Goal: Information Seeking & Learning: Compare options

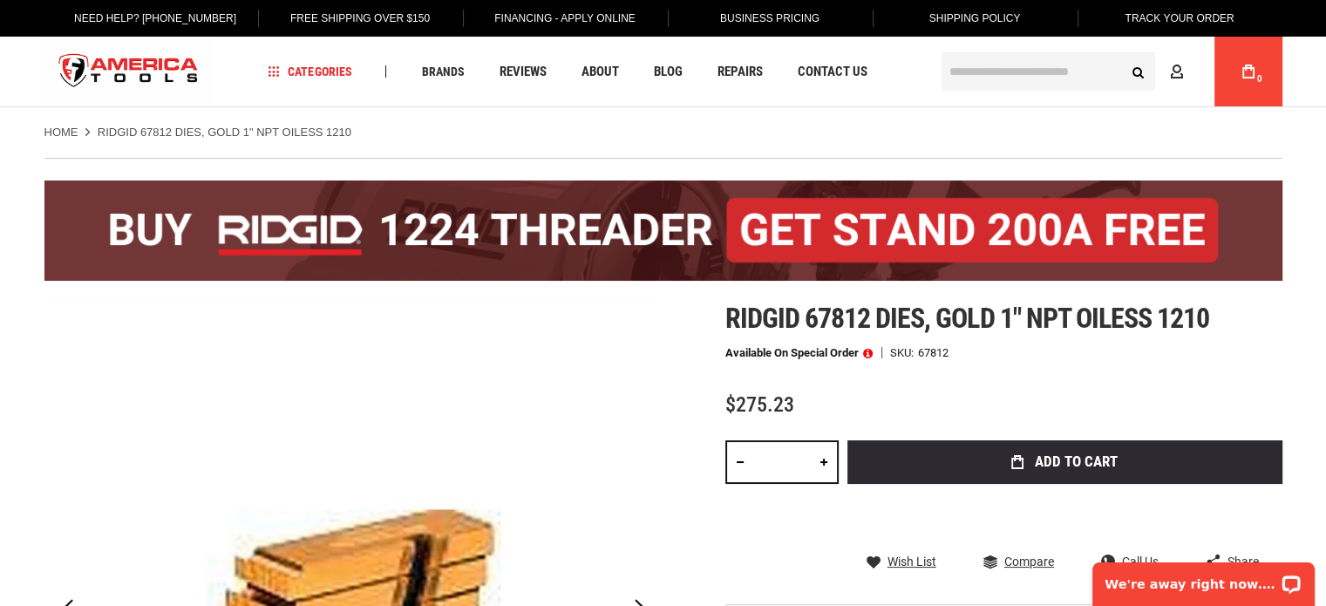
click at [833, 314] on span "Ridgid 67812 dies, gold 1" npt oiless 1210" at bounding box center [968, 318] width 485 height 33
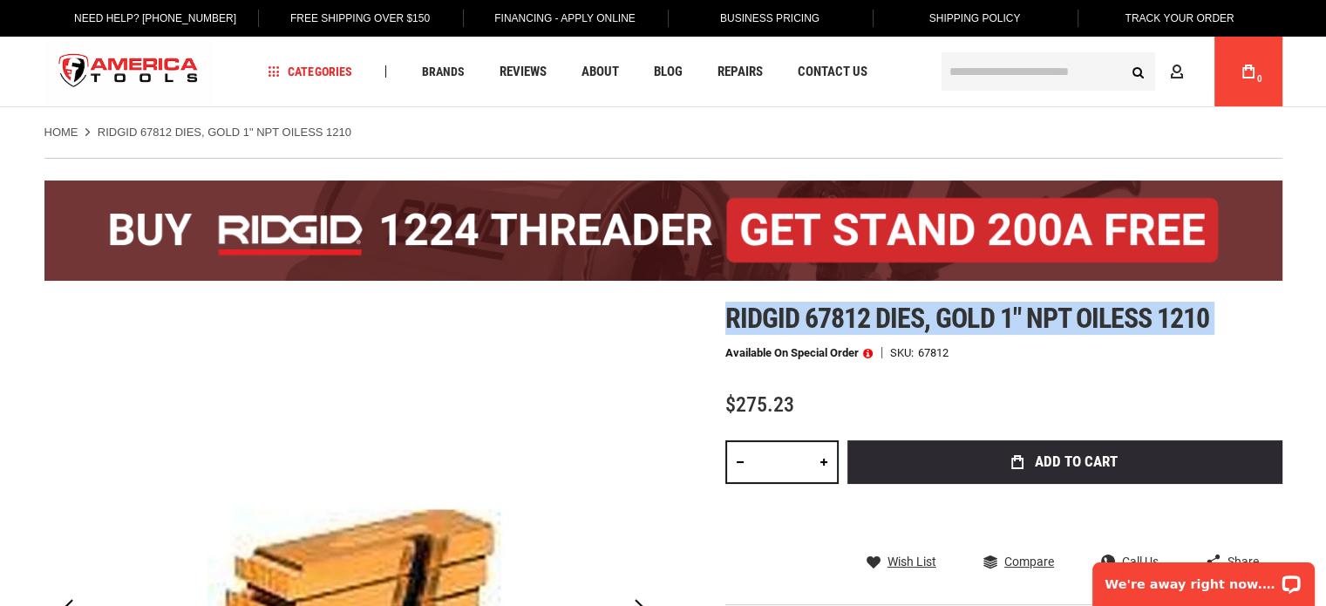
click at [833, 314] on span "Ridgid 67812 dies, gold 1" npt oiless 1210" at bounding box center [968, 318] width 485 height 33
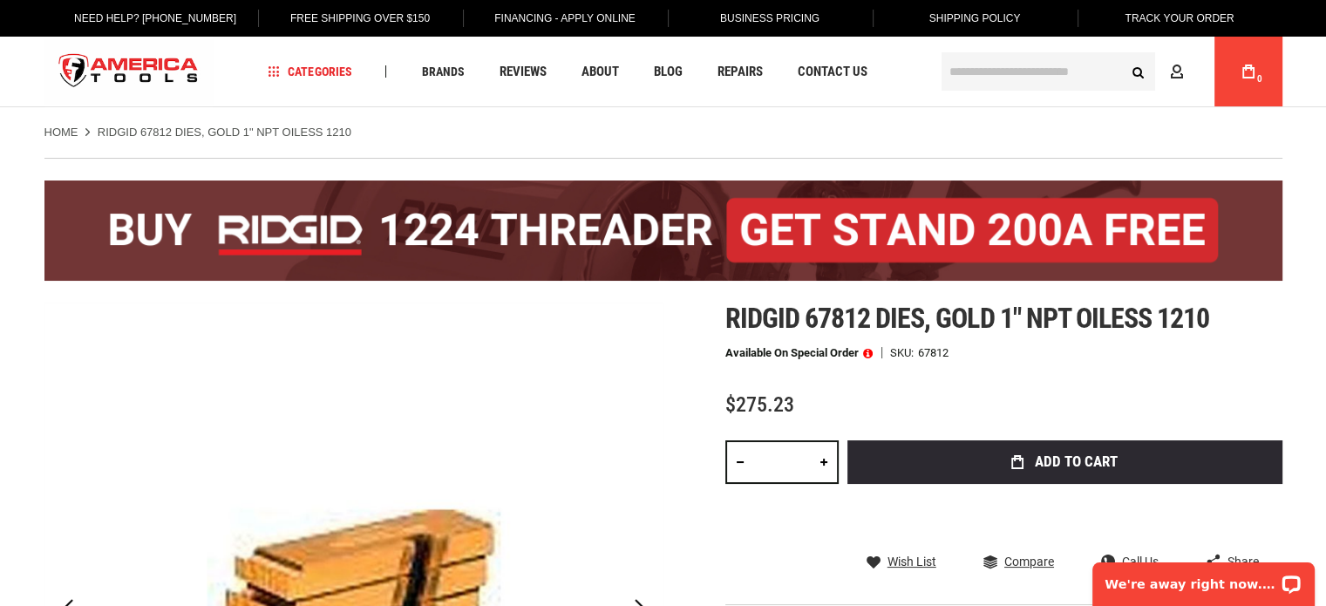
click at [900, 359] on div "Ridgid 67812 dies, gold 1" npt oiless 1210 Available on Special Order SKU 67812…" at bounding box center [1004, 508] width 557 height 410
click at [942, 347] on div "67812" at bounding box center [933, 352] width 31 height 11
copy div "67812"
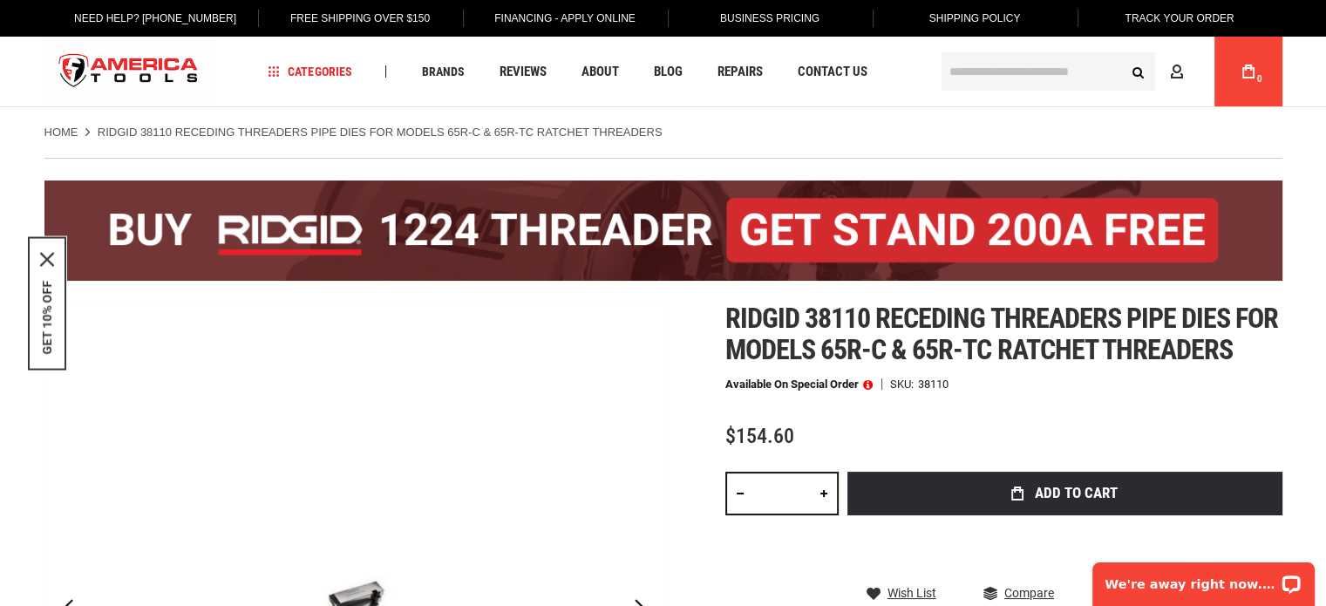
click at [1047, 338] on span "Ridgid 38110 receding threaders pipe dies for models 65r-c & 65r-tc ratchet thr…" at bounding box center [1003, 334] width 554 height 65
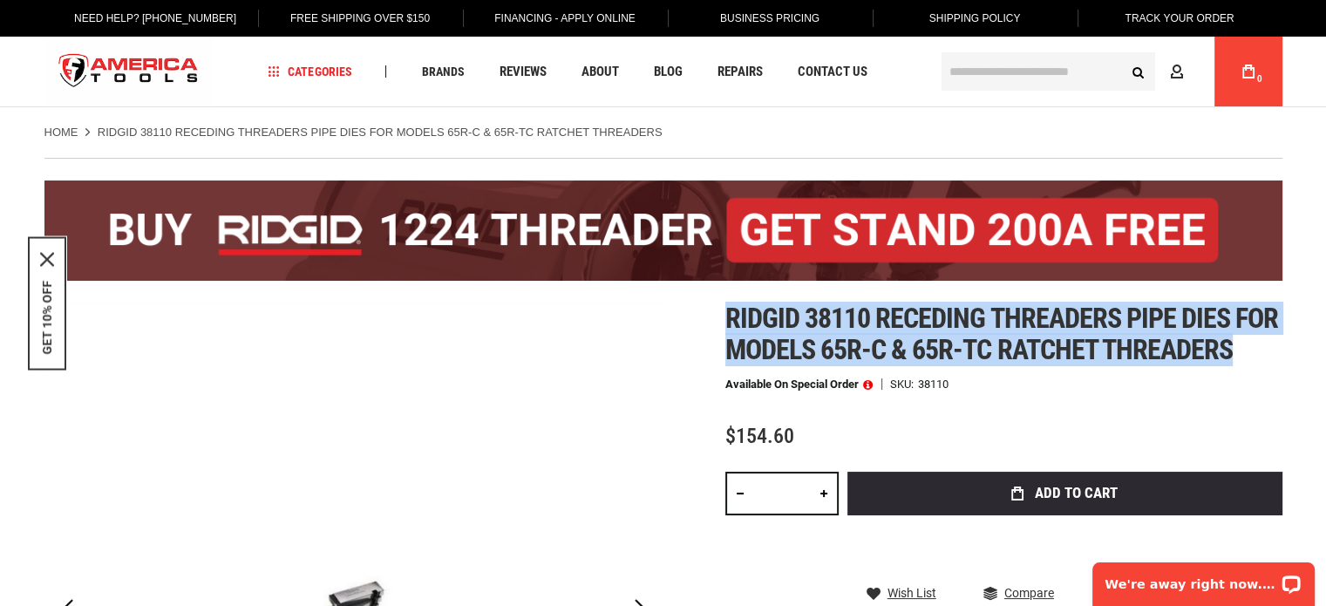
drag, startPoint x: 1244, startPoint y: 346, endPoint x: 727, endPoint y: 331, distance: 517.4
click at [727, 331] on h1 "Ridgid 38110 receding threaders pipe dies for models 65r-c & 65r-tc ratchet thr…" at bounding box center [1004, 334] width 557 height 63
copy span "Ridgid 38110 receding threaders pipe dies for models 65r-c & 65r-tc ratchet thr…"
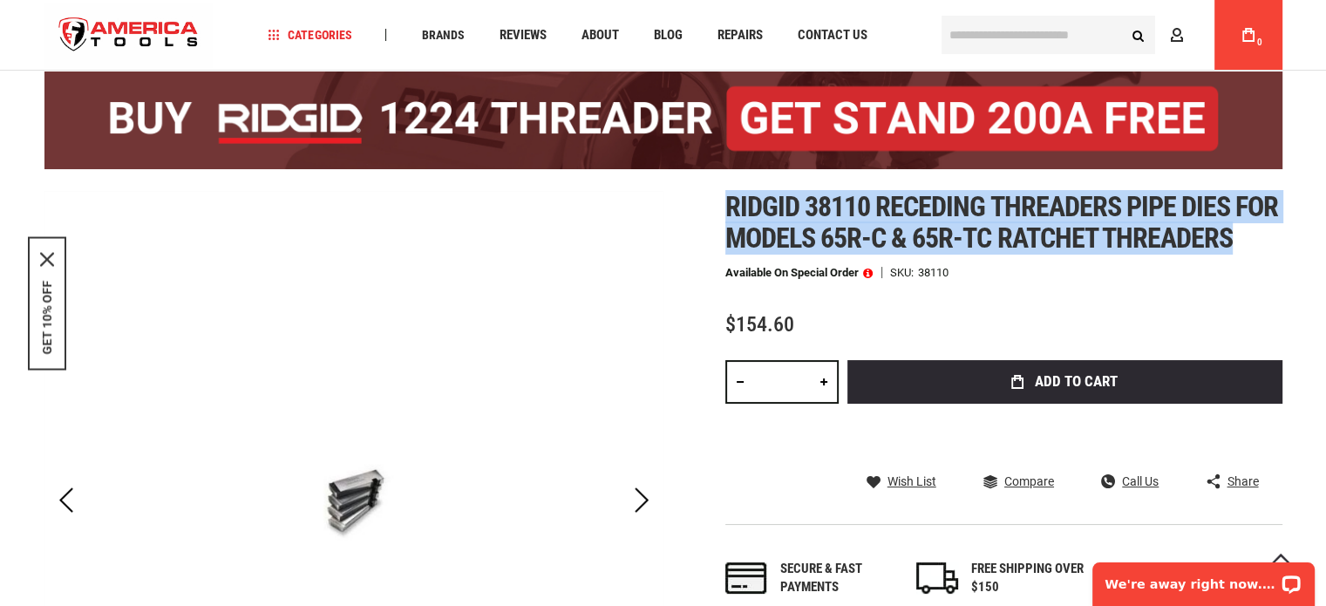
scroll to position [174, 0]
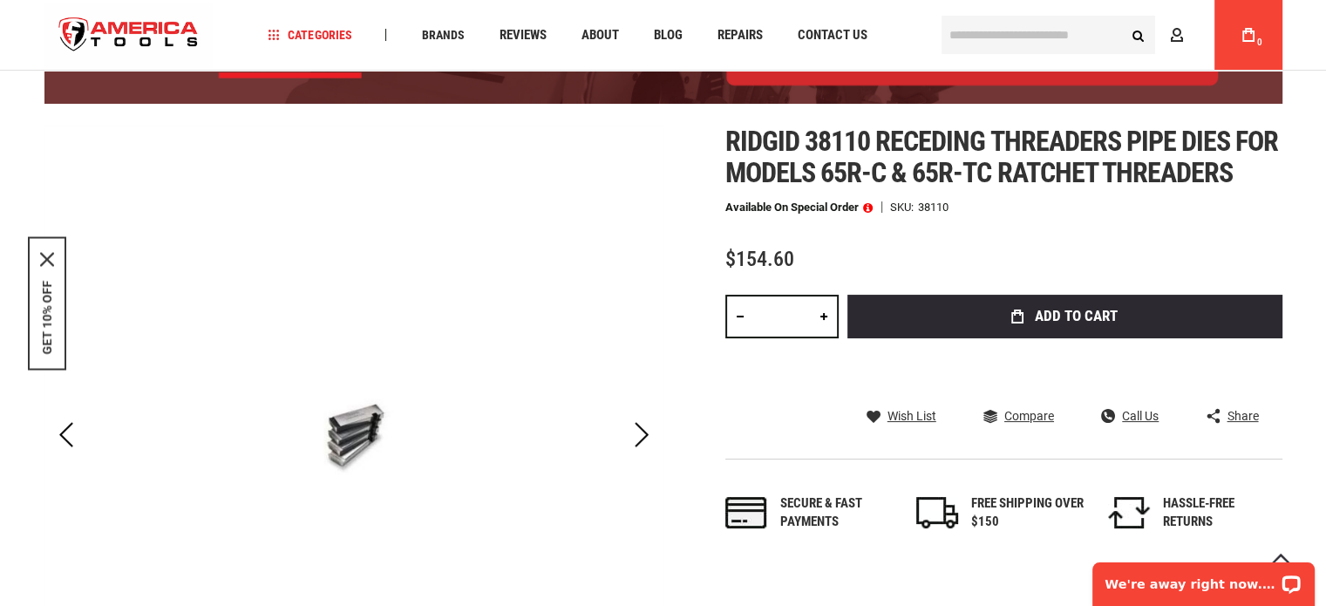
click at [844, 226] on div "Ridgid 38110 receding threaders pipe dies for models 65r-c & 65r-tc ratchet thr…" at bounding box center [1004, 346] width 557 height 441
drag, startPoint x: 736, startPoint y: 139, endPoint x: 1064, endPoint y: 184, distance: 331.0
click at [1080, 181] on span "Ridgid 38110 receding threaders pipe dies for models 65r-c & 65r-tc ratchet thr…" at bounding box center [1003, 157] width 554 height 65
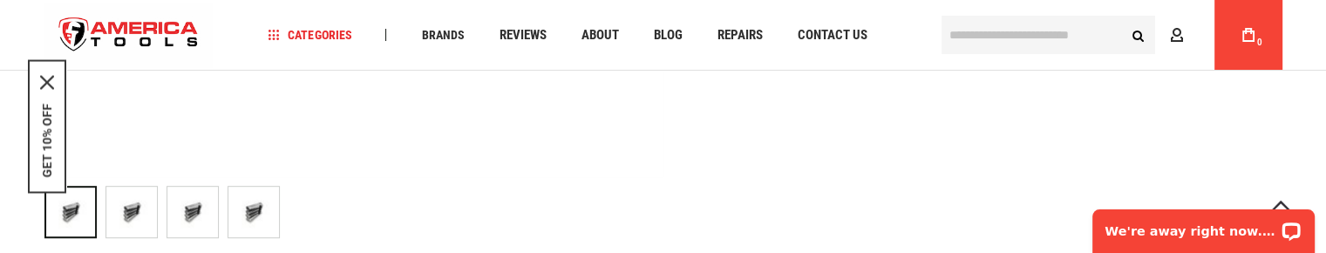
scroll to position [785, 0]
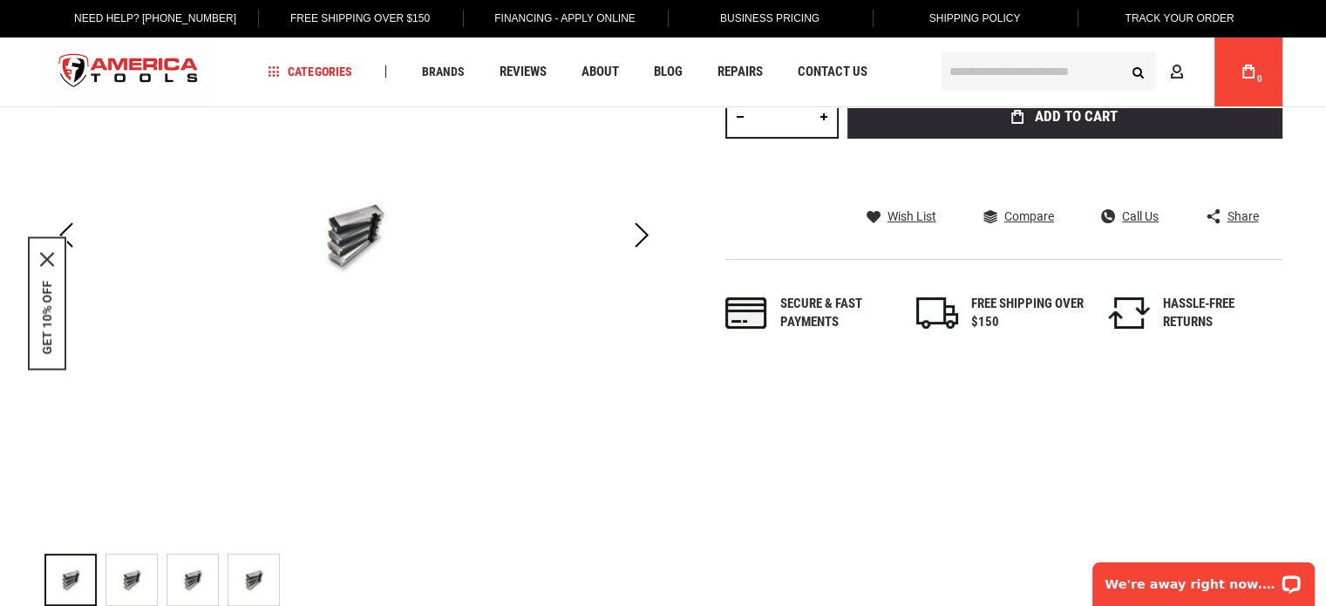
scroll to position [436, 0]
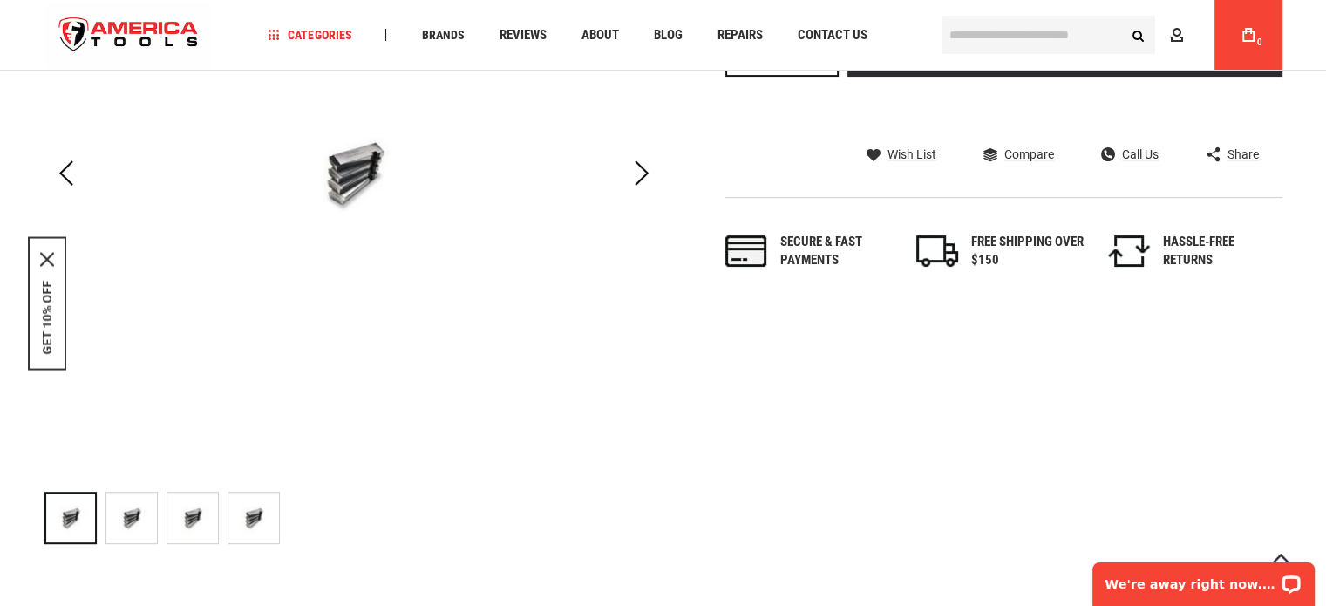
click at [129, 531] on img "RIDGID 38110 Receding Threaders Pipe Dies for Models 65R-C & 65R-TC Ratchet Thr…" at bounding box center [131, 518] width 51 height 51
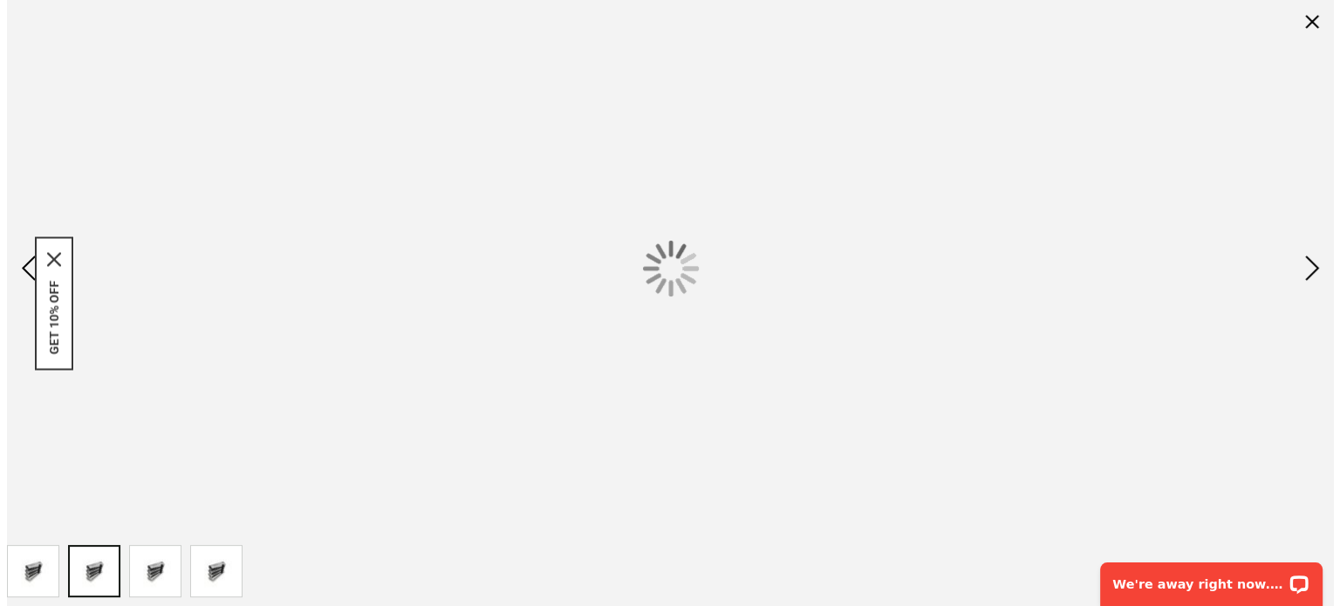
scroll to position [0, 0]
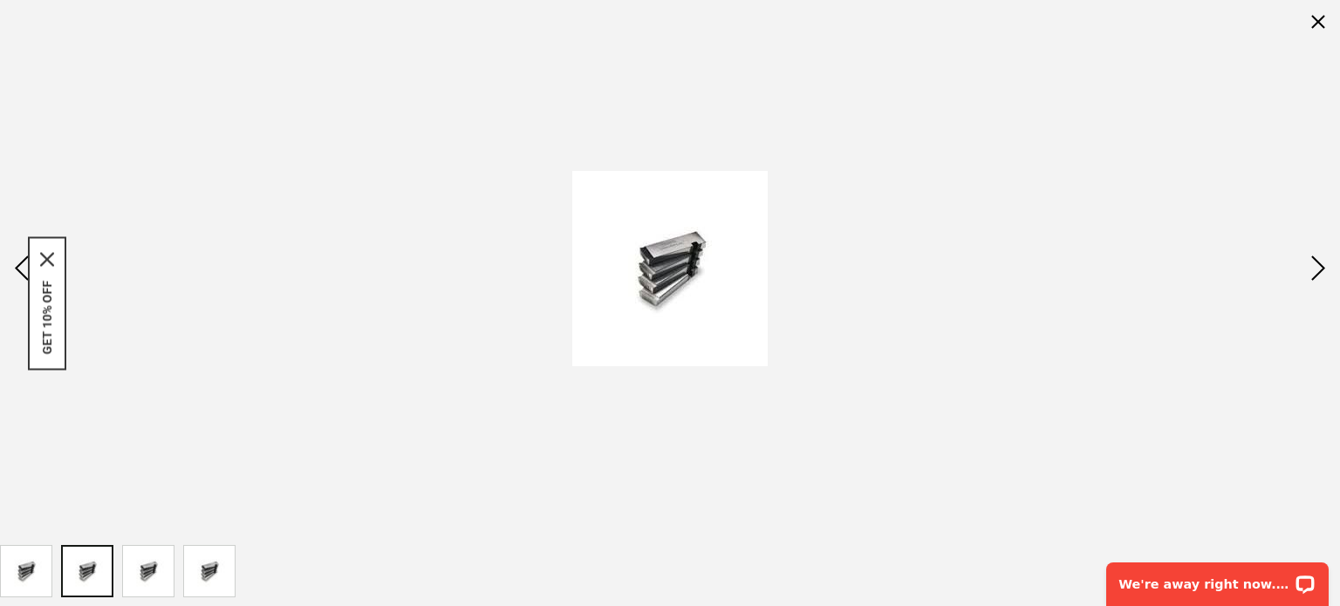
click at [672, 261] on img at bounding box center [669, 268] width 195 height 195
click at [816, 419] on div at bounding box center [670, 268] width 1340 height 536
click at [196, 566] on img "RIDGID 38110 Receding Threaders Pipe Dies for Models 65R-C & 65R-TC Ratchet Thr…" at bounding box center [209, 571] width 51 height 51
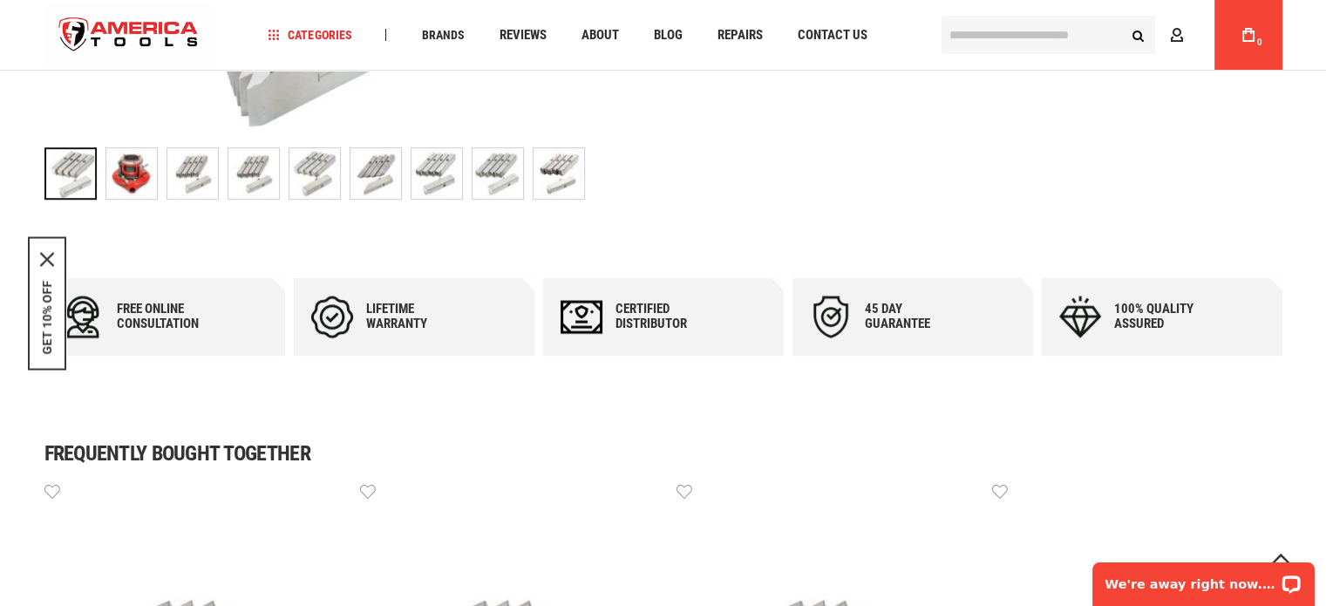
scroll to position [785, 0]
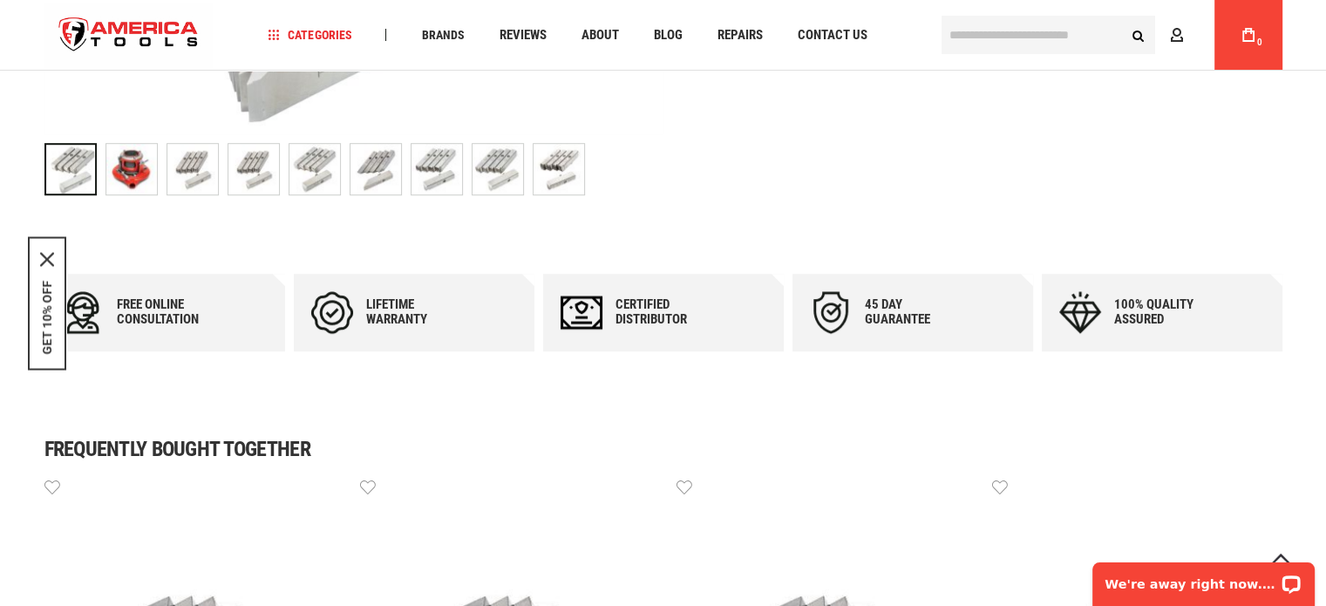
click at [438, 176] on img "RIDGID 38125 H.S. For Cast Iron RH" at bounding box center [437, 169] width 51 height 51
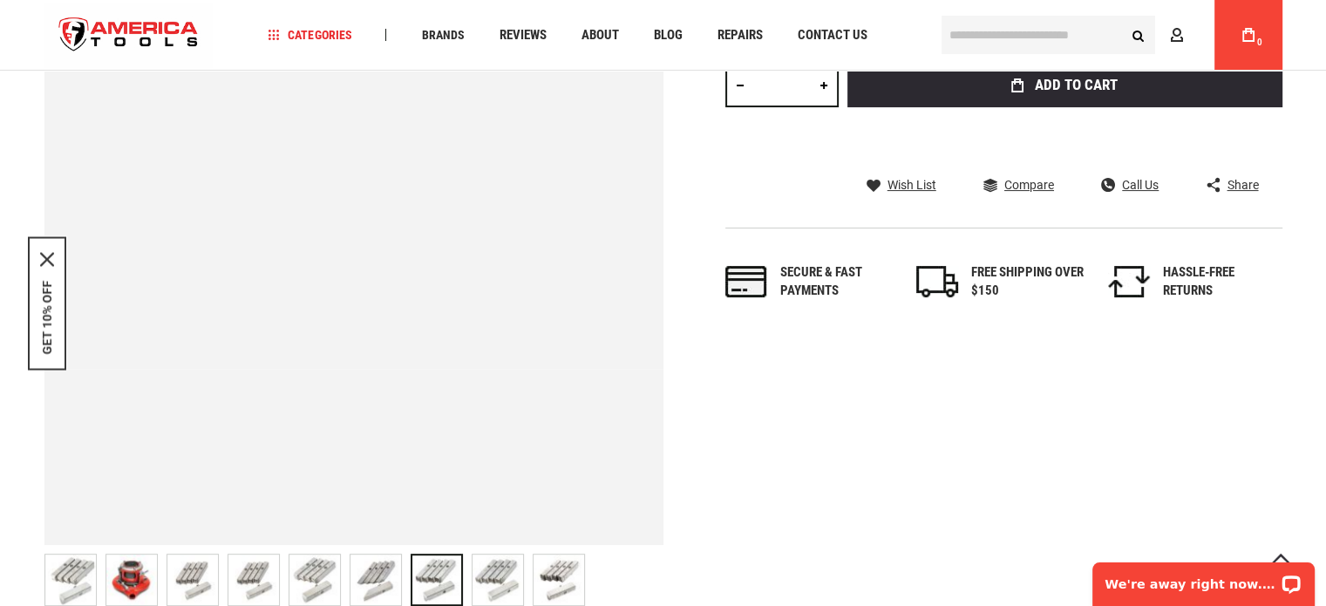
scroll to position [349, 0]
